Goal: Entertainment & Leisure: Browse casually

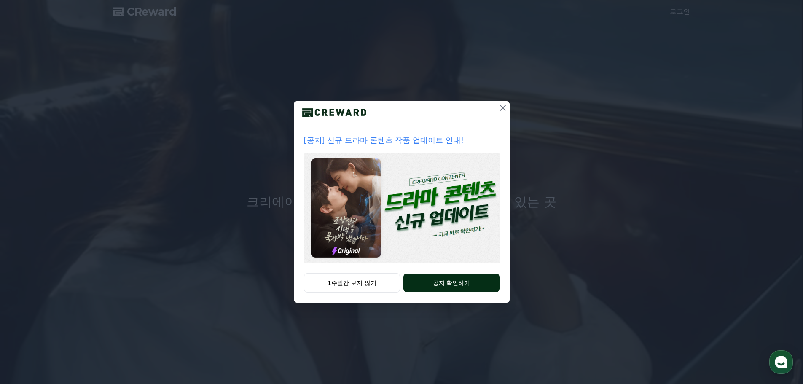
click at [442, 283] on button "공지 확인하기" at bounding box center [451, 282] width 96 height 19
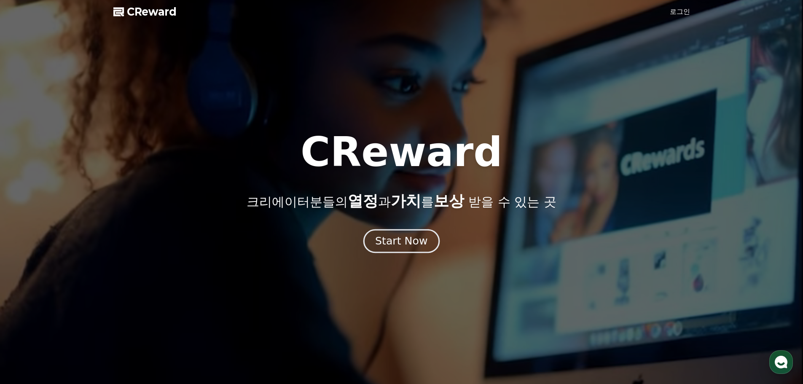
click at [415, 243] on div "Start Now" at bounding box center [401, 241] width 52 height 14
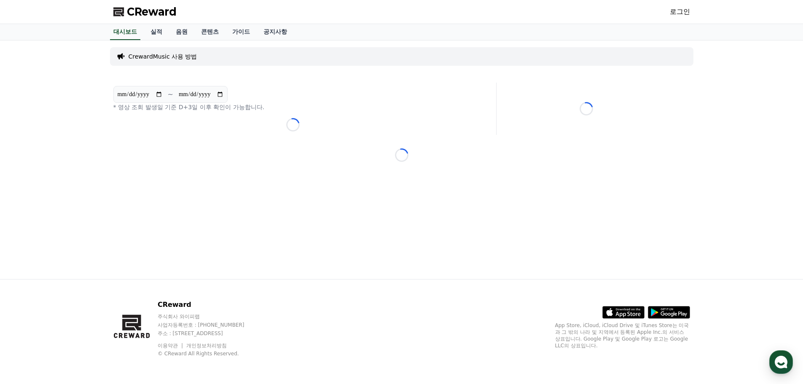
click at [684, 13] on link "로그인" at bounding box center [679, 12] width 20 height 10
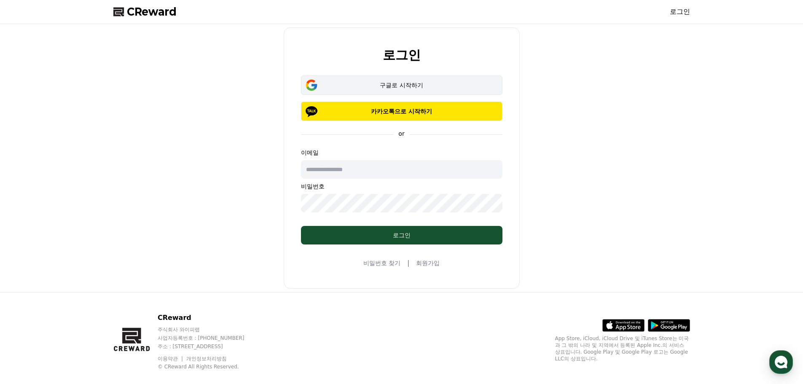
click at [384, 86] on div "구글로 시작하기" at bounding box center [401, 85] width 177 height 8
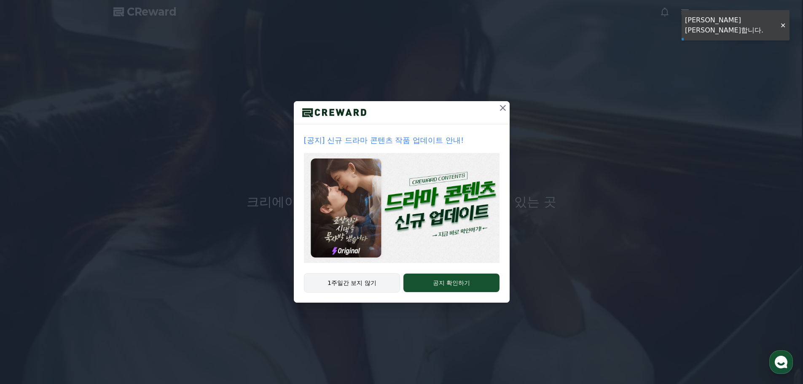
click at [354, 285] on button "1주일간 보지 않기" at bounding box center [352, 282] width 96 height 19
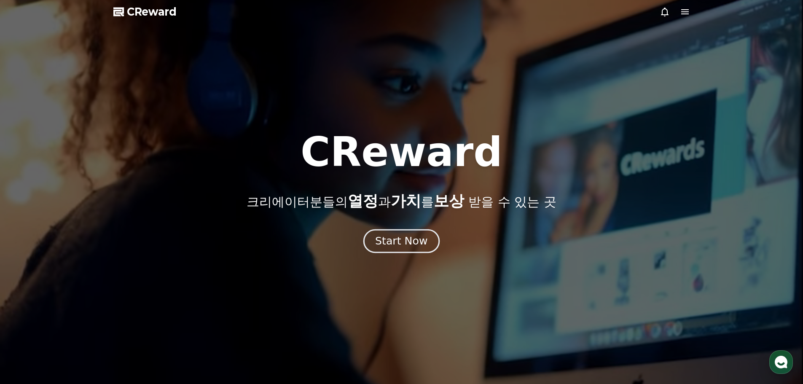
click at [414, 242] on div "Start Now" at bounding box center [401, 241] width 52 height 14
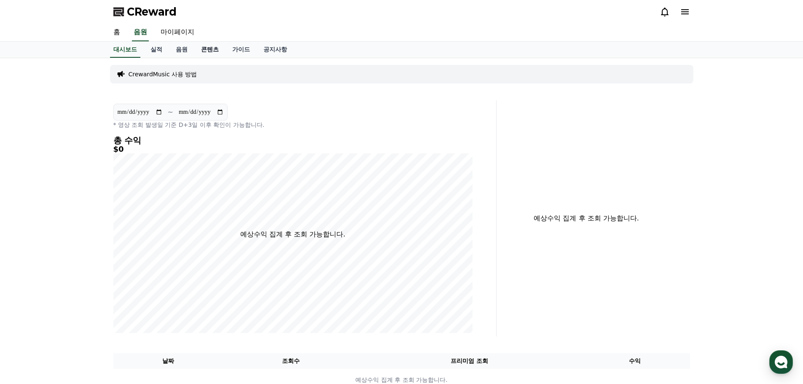
click at [212, 48] on link "콘텐츠" at bounding box center [209, 50] width 31 height 16
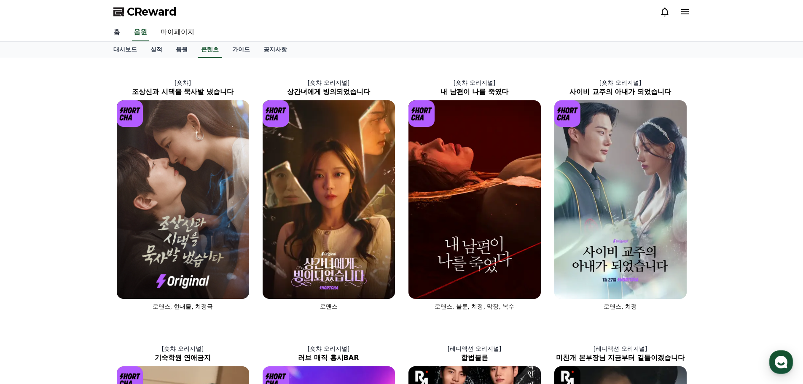
click at [112, 32] on link "홈" at bounding box center [117, 33] width 20 height 18
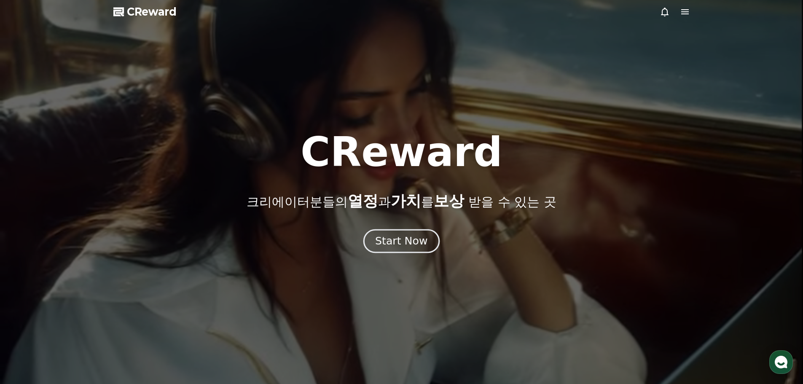
click at [411, 241] on div "Start Now" at bounding box center [401, 241] width 52 height 14
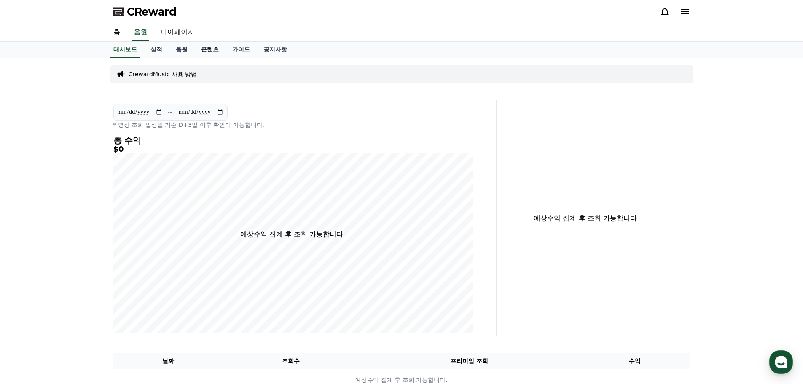
click at [206, 50] on link "콘텐츠" at bounding box center [209, 50] width 31 height 16
